Goal: Check status

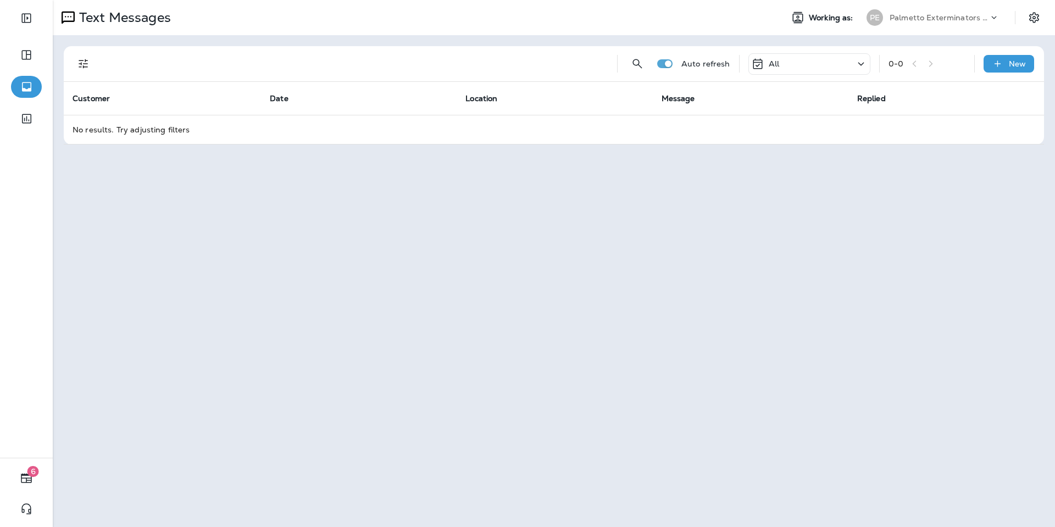
click at [807, 65] on div "All" at bounding box center [809, 63] width 122 height 21
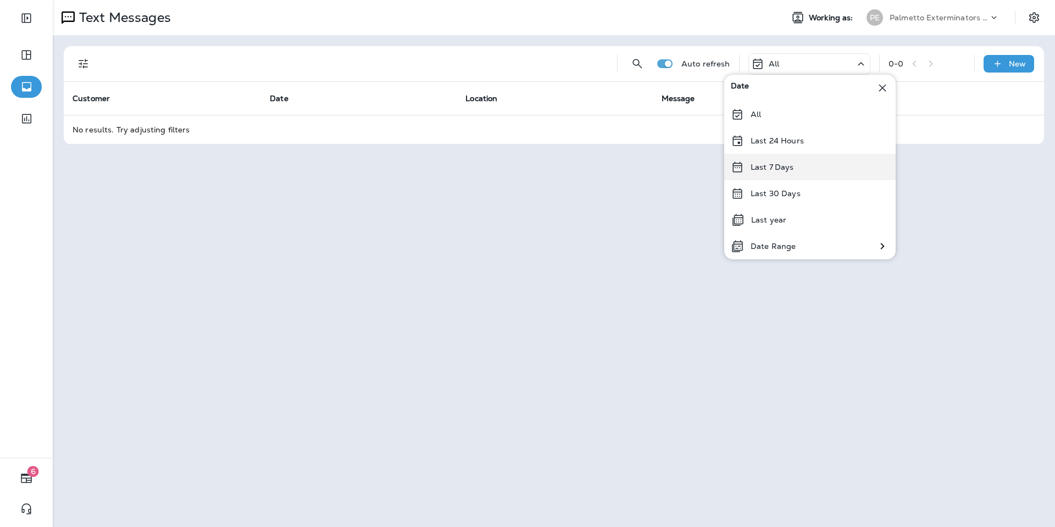
click at [776, 171] on p "Last 7 Days" at bounding box center [771, 167] width 43 height 9
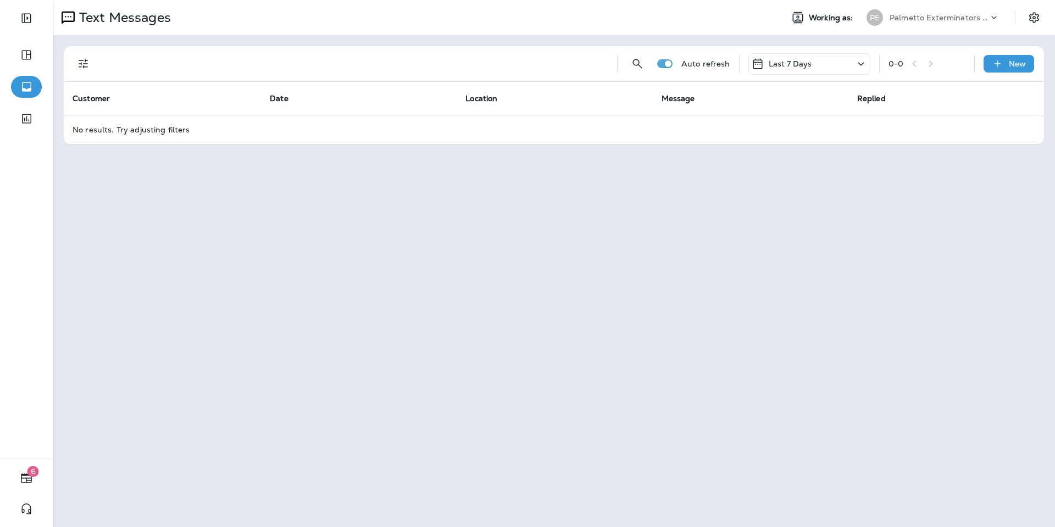
click at [772, 55] on div "Last 7 Days" at bounding box center [809, 63] width 122 height 21
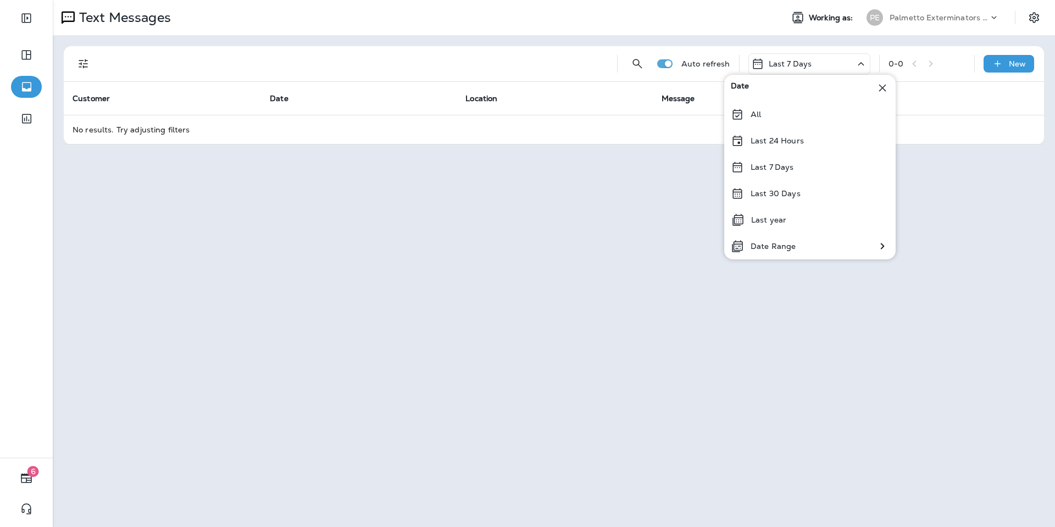
click at [786, 110] on div "All" at bounding box center [809, 114] width 171 height 26
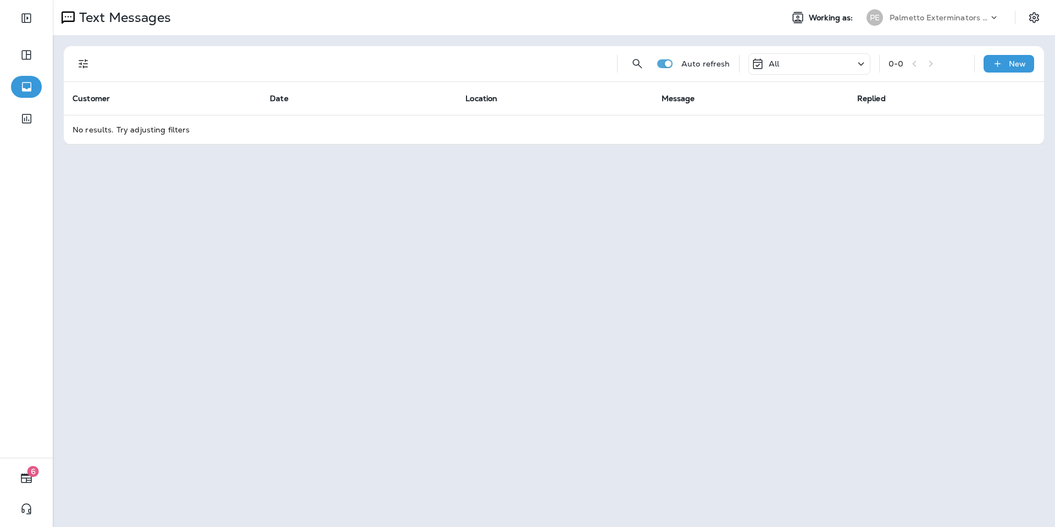
click at [789, 66] on div "All" at bounding box center [809, 63] width 122 height 21
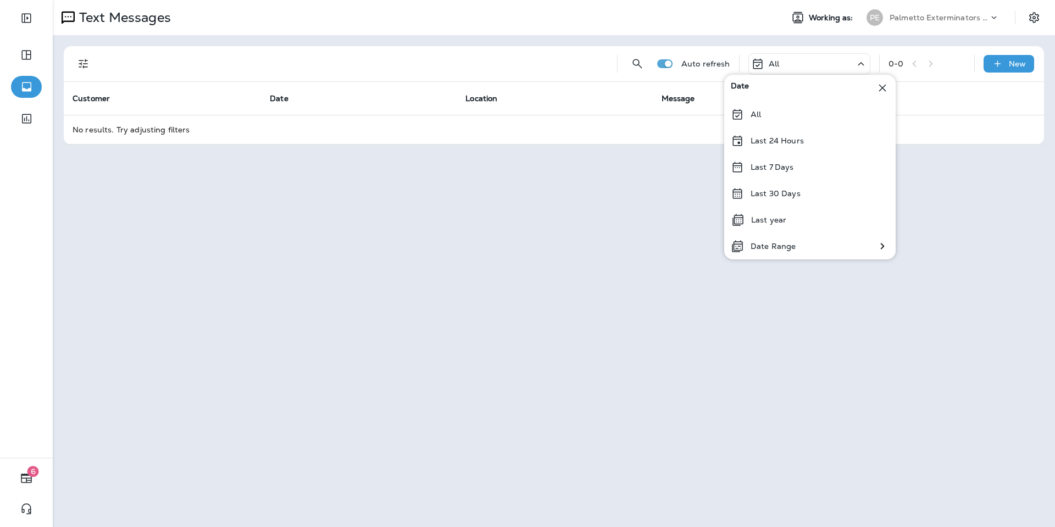
click at [821, 197] on div "Last 30 Days" at bounding box center [809, 193] width 171 height 26
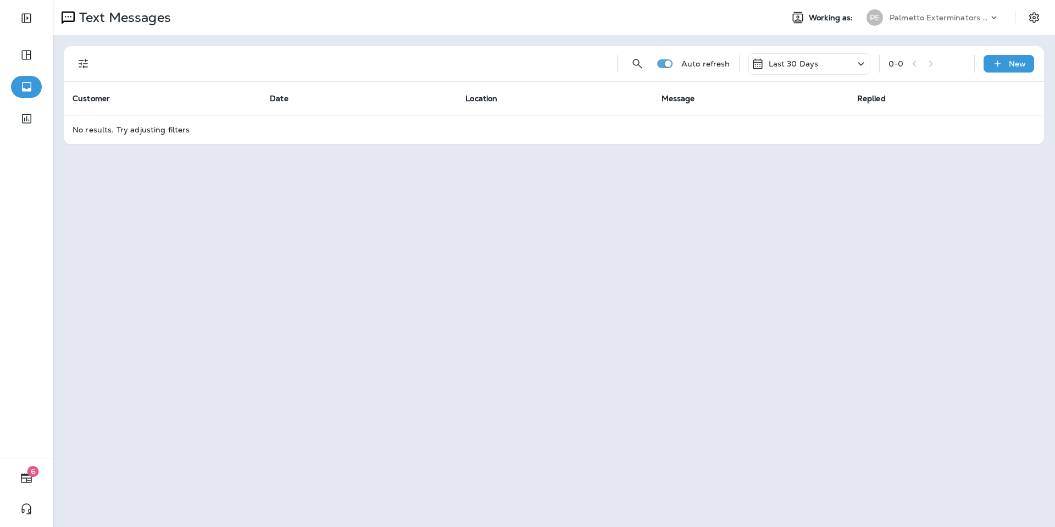
click at [803, 65] on p "Last 30 Days" at bounding box center [793, 63] width 50 height 9
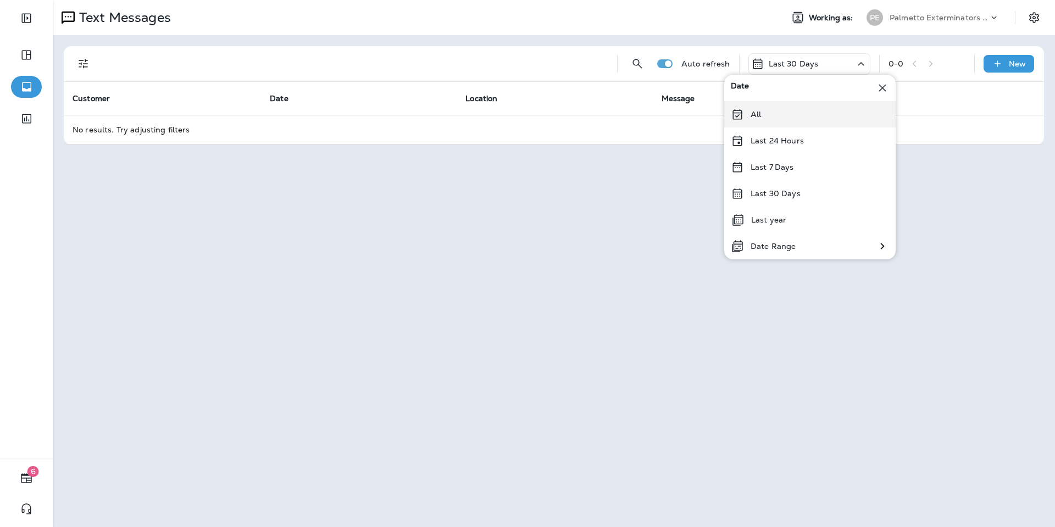
click at [809, 109] on div "All" at bounding box center [809, 114] width 171 height 26
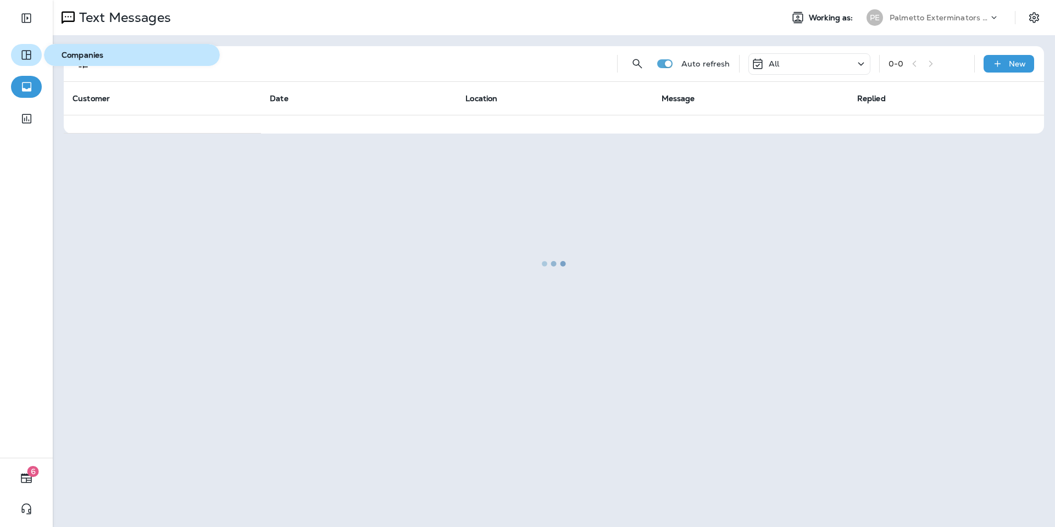
click at [19, 52] on button "button" at bounding box center [26, 55] width 31 height 22
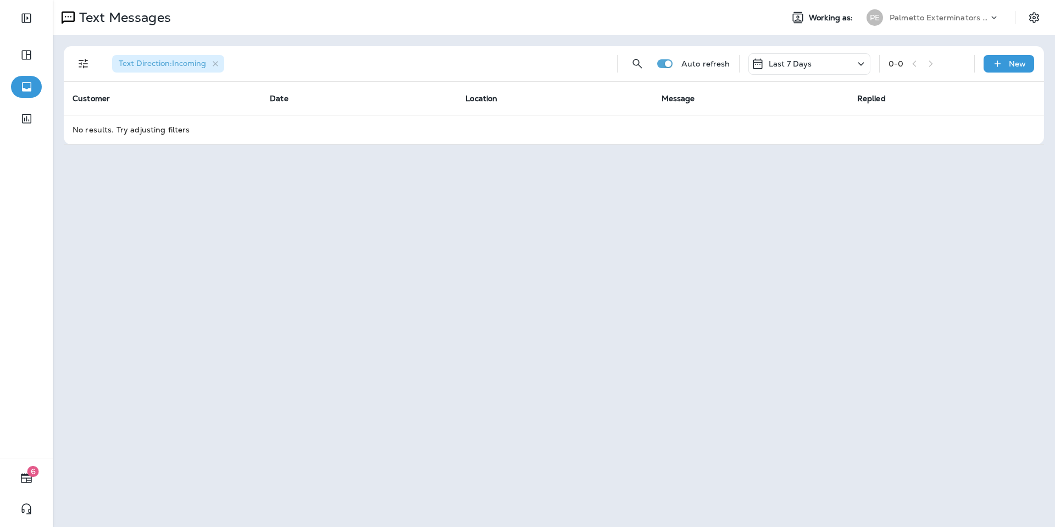
click at [800, 55] on div "Last 7 Days" at bounding box center [809, 63] width 122 height 21
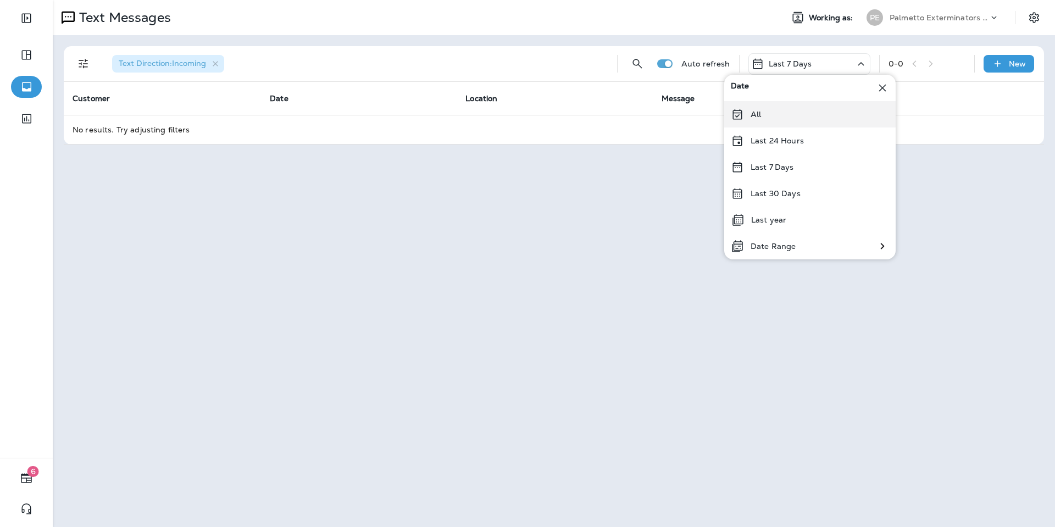
click at [783, 110] on div "All" at bounding box center [809, 114] width 171 height 26
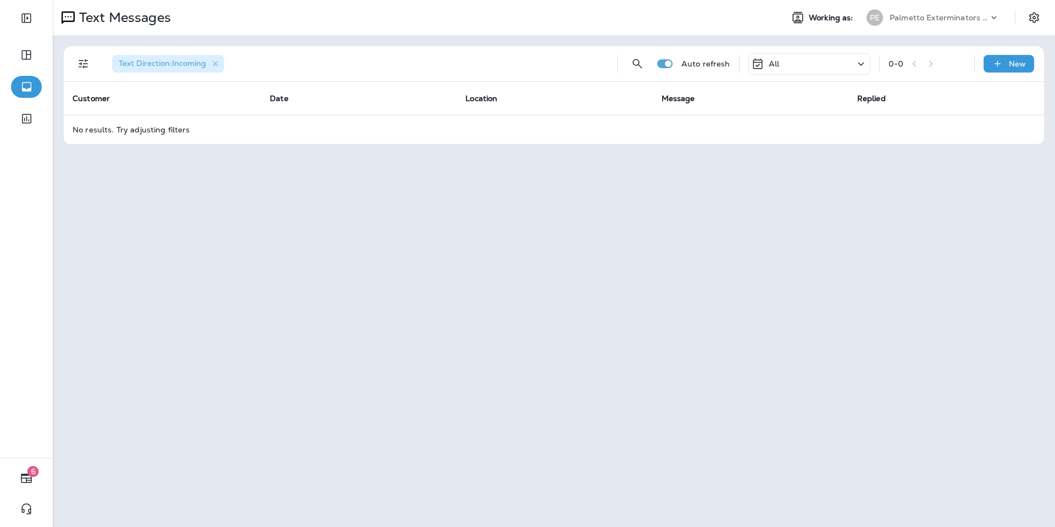
click at [818, 65] on div "All" at bounding box center [809, 63] width 122 height 21
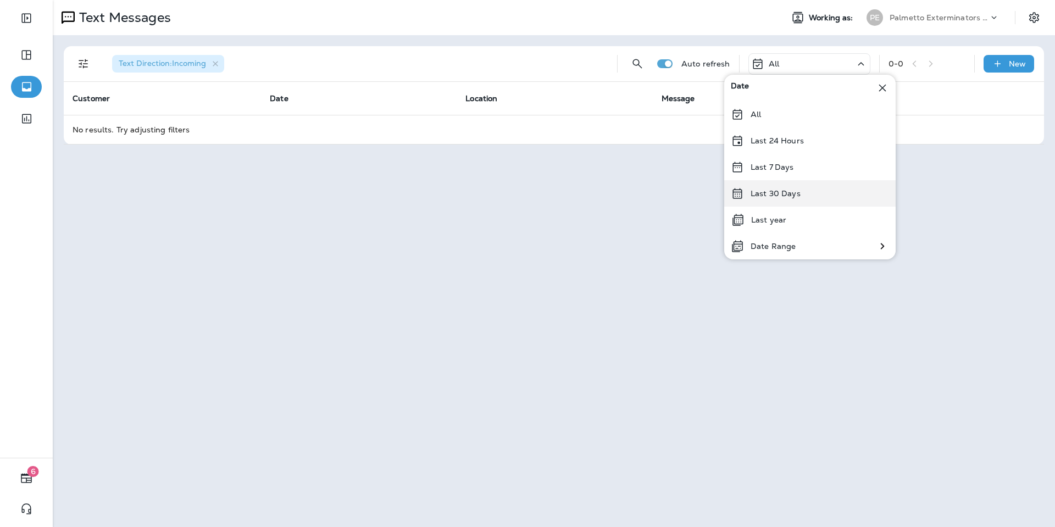
click at [781, 200] on div "Last 30 Days" at bounding box center [809, 193] width 171 height 26
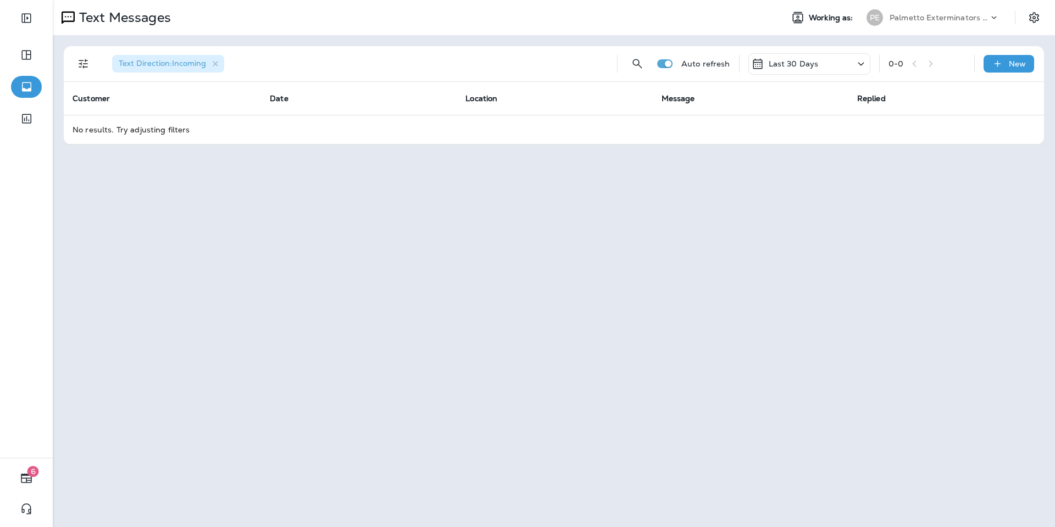
click at [819, 69] on div "Last 30 Days" at bounding box center [809, 63] width 122 height 21
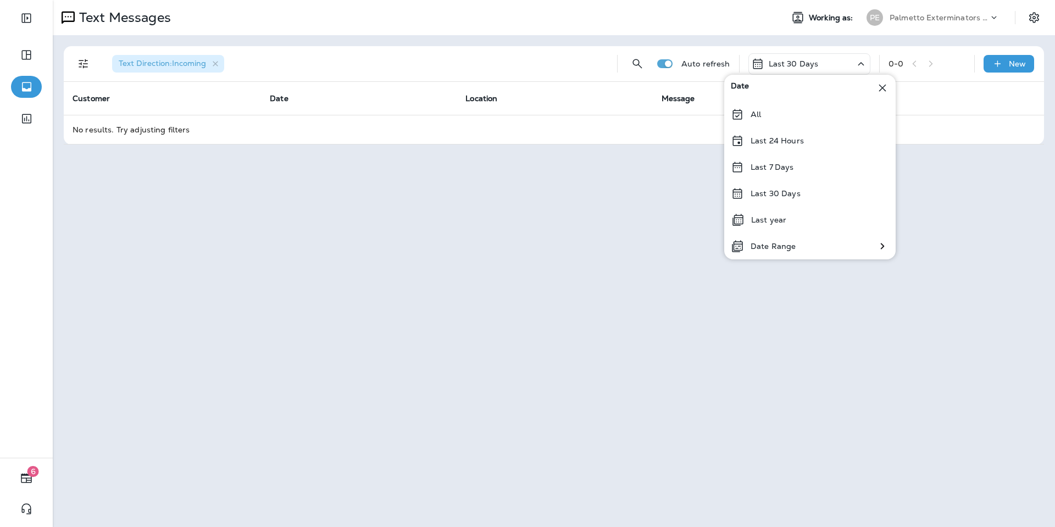
click at [817, 113] on div "All" at bounding box center [809, 114] width 171 height 26
